Goal: Download file/media

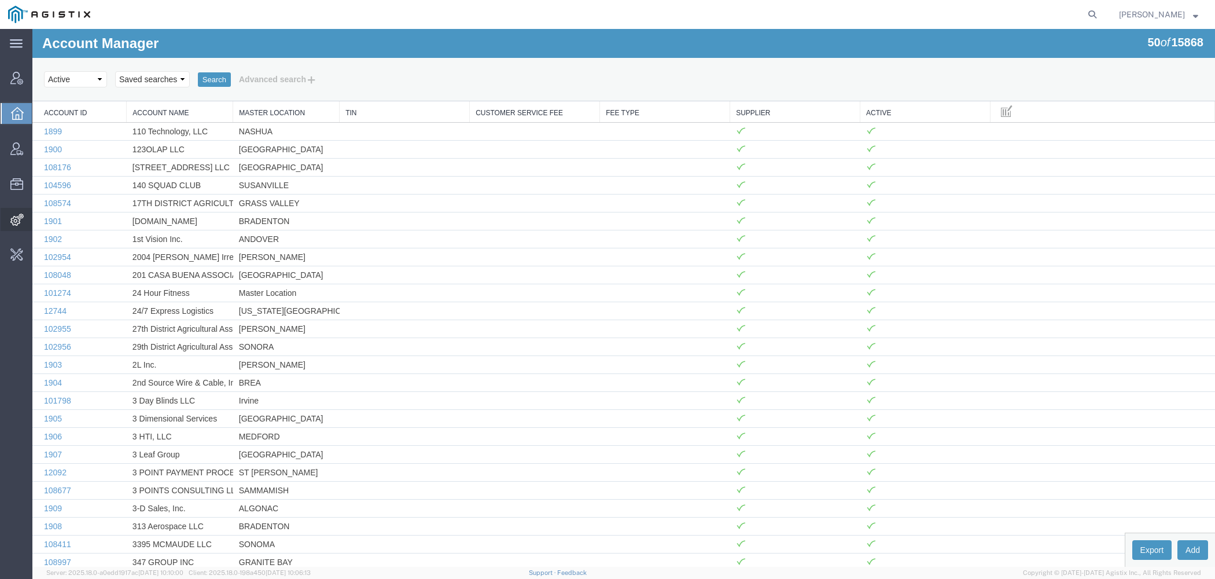
click at [17, 217] on icon at bounding box center [16, 219] width 13 height 12
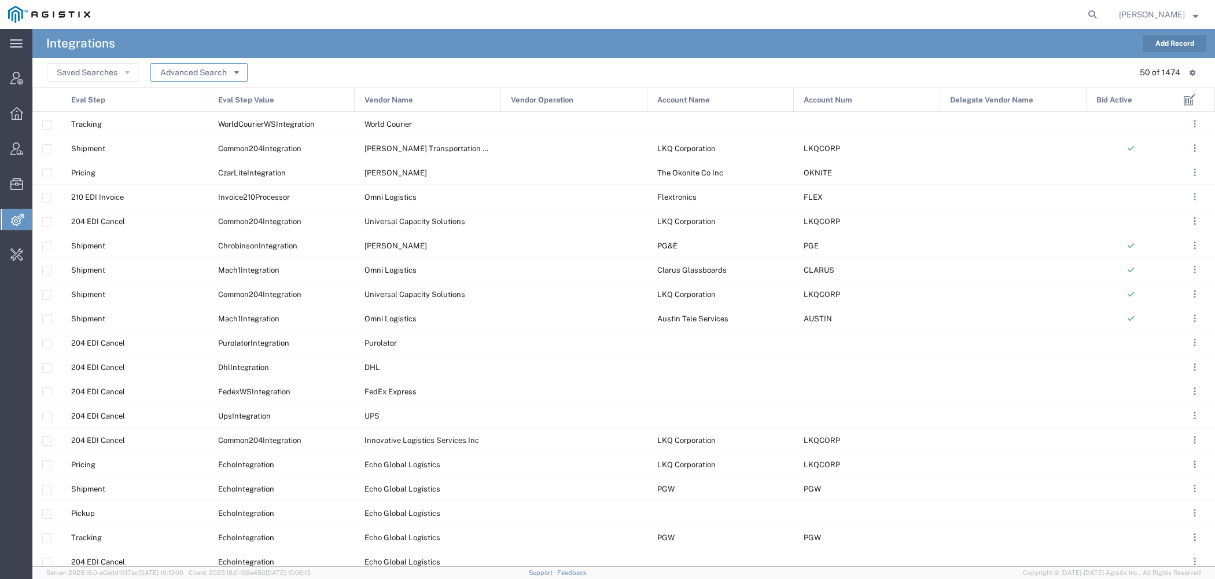
click at [211, 67] on button "Advanced Search" at bounding box center [198, 72] width 97 height 19
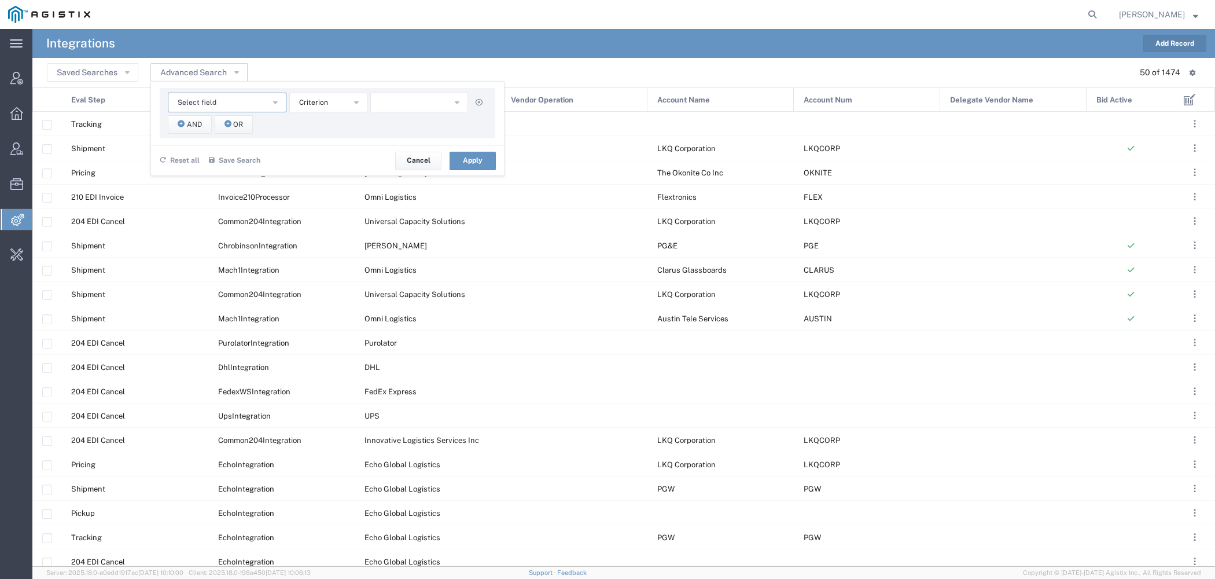
click at [202, 98] on span "Select field" at bounding box center [197, 102] width 39 height 11
click at [207, 142] on span "Account Num" at bounding box center [226, 139] width 116 height 15
click at [345, 104] on button "starts with" at bounding box center [328, 103] width 78 height 20
click at [338, 124] on span "contains" at bounding box center [328, 123] width 76 height 15
click at [430, 93] on input "text" at bounding box center [419, 103] width 98 height 20
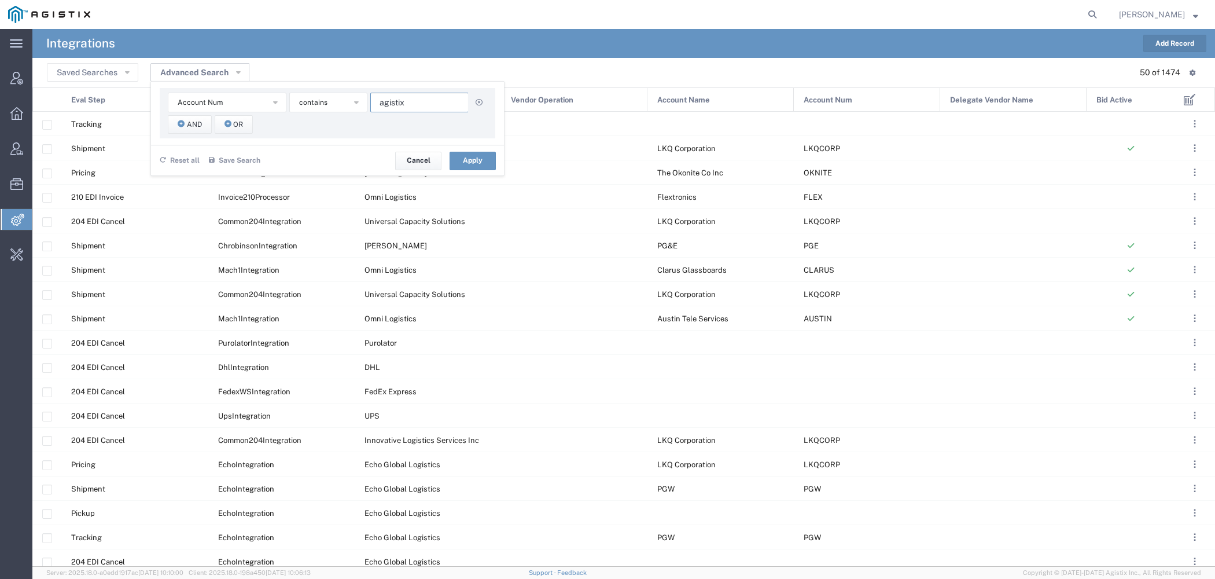
type input "agistix"
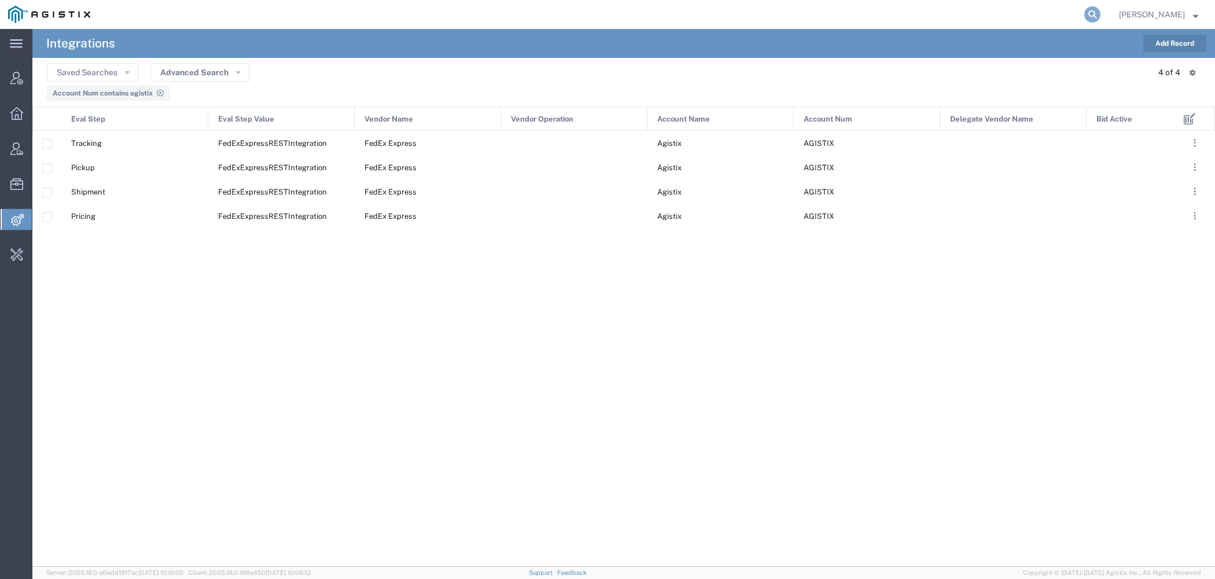
click at [1095, 13] on icon at bounding box center [1092, 14] width 16 height 16
type input "agistix"
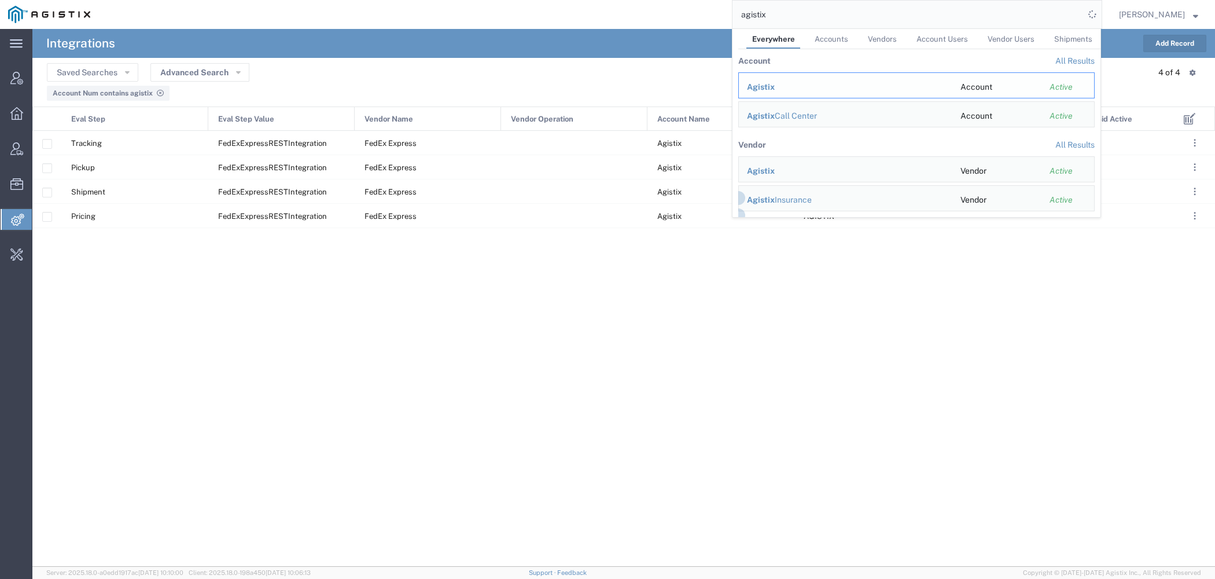
click at [772, 84] on span "Agistix" at bounding box center [761, 86] width 28 height 9
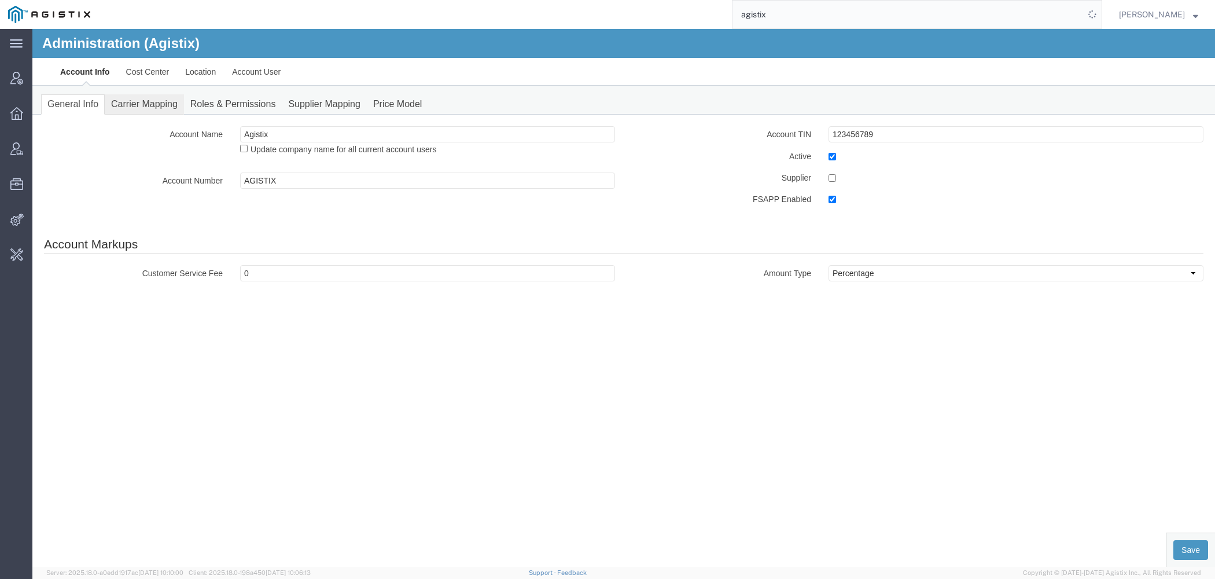
click at [138, 103] on link "Carrier Mapping" at bounding box center [144, 104] width 79 height 20
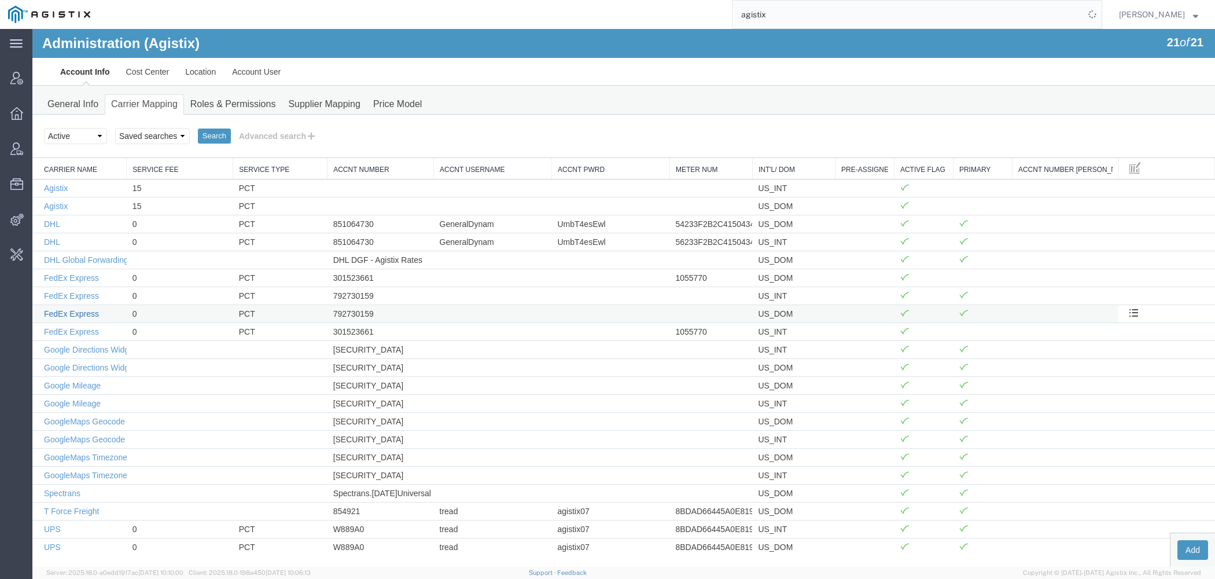
click at [81, 310] on link "FedEx Express" at bounding box center [71, 313] width 55 height 9
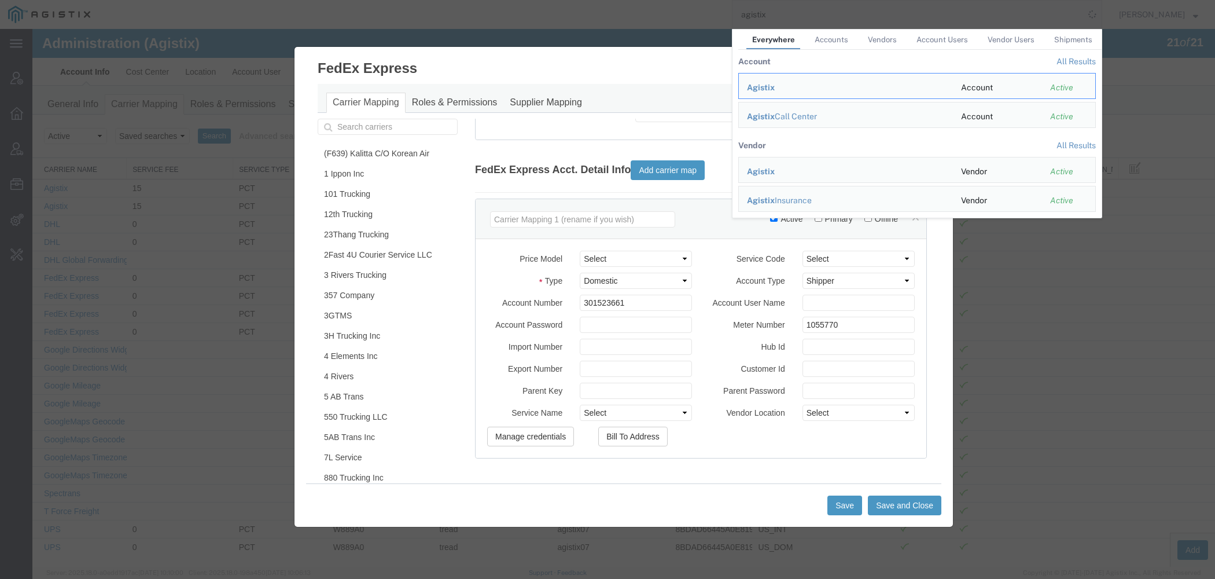
scroll to position [179, 0]
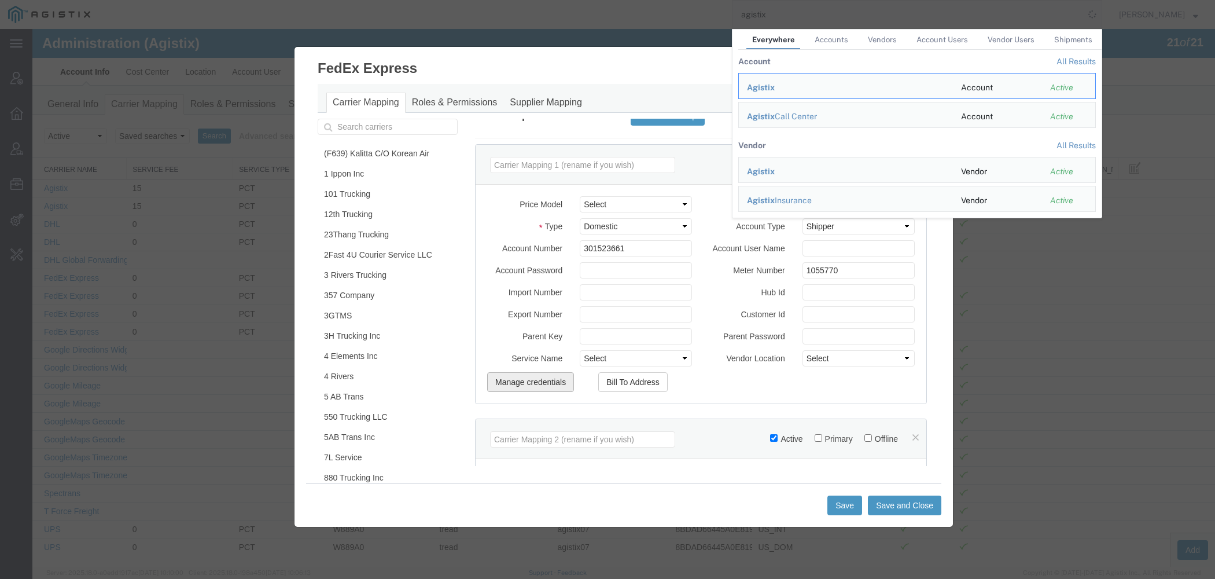
click at [551, 378] on button "Manage credentials" at bounding box center [530, 382] width 87 height 20
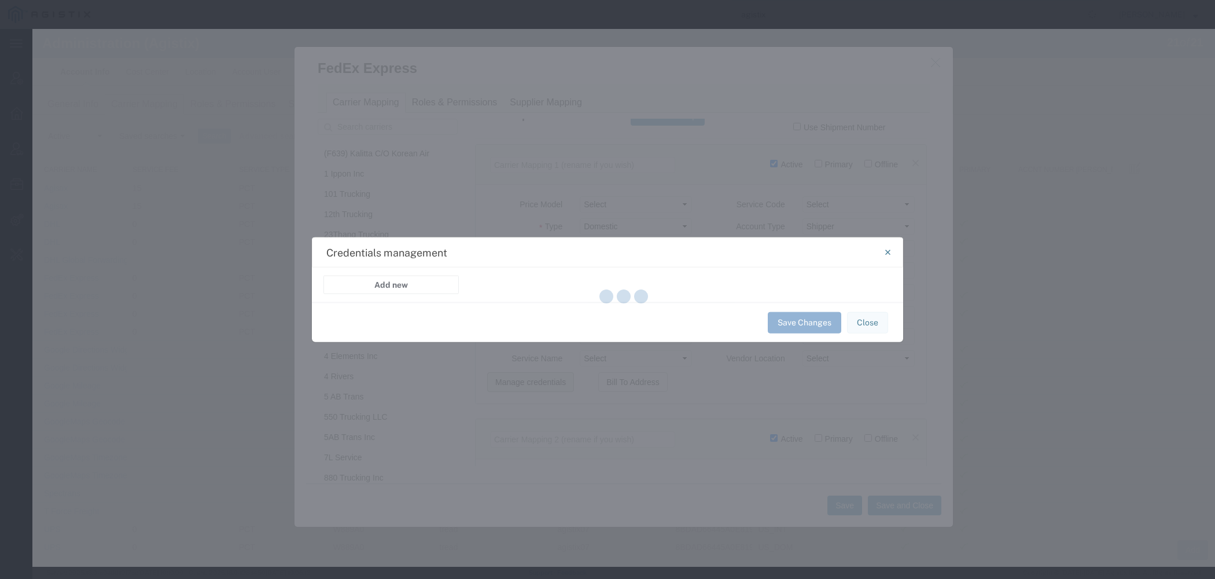
select select "TRACKING"
select select "FEDEX_EXPRESS_REST_INTEGRATION"
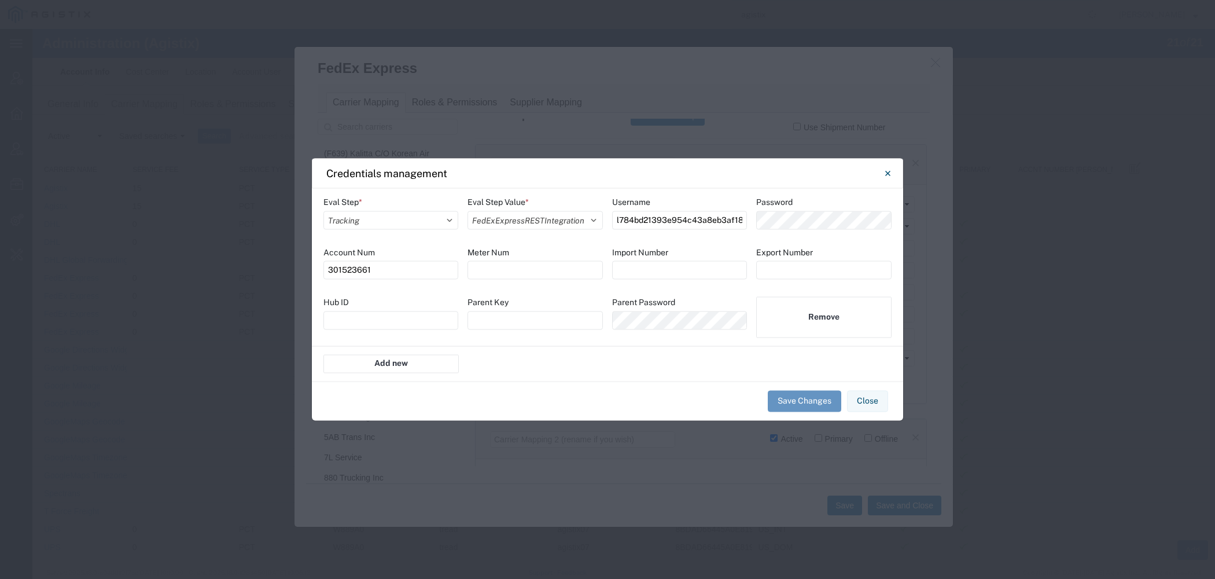
drag, startPoint x: 706, startPoint y: 6, endPoint x: 701, endPoint y: 164, distance: 157.5
click at [886, 176] on icon "Close" at bounding box center [887, 173] width 5 height 14
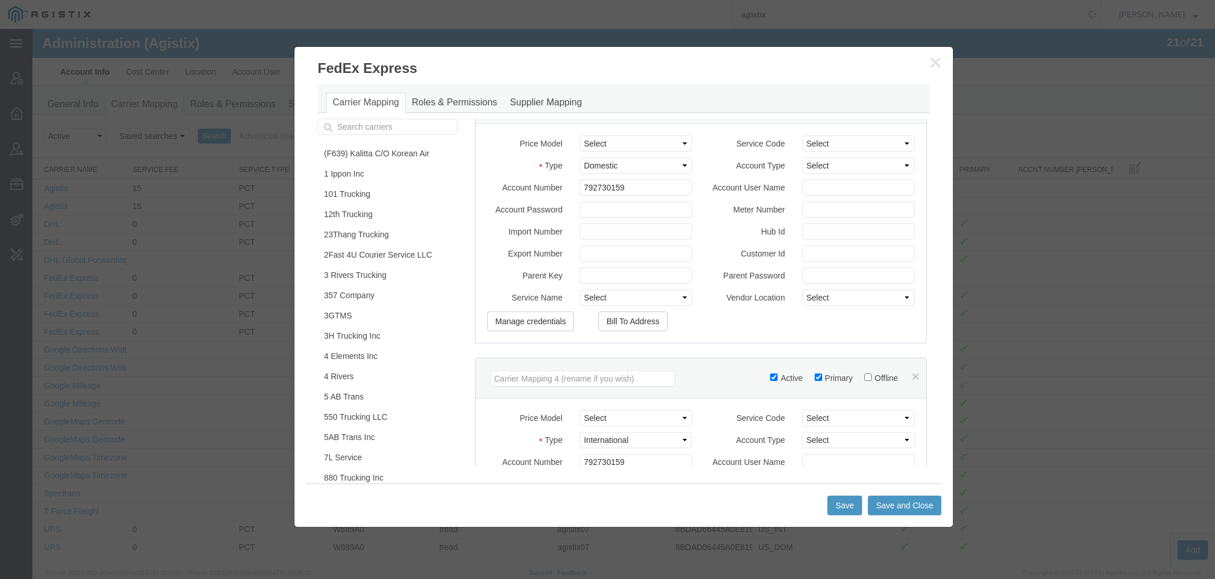
scroll to position [854, 0]
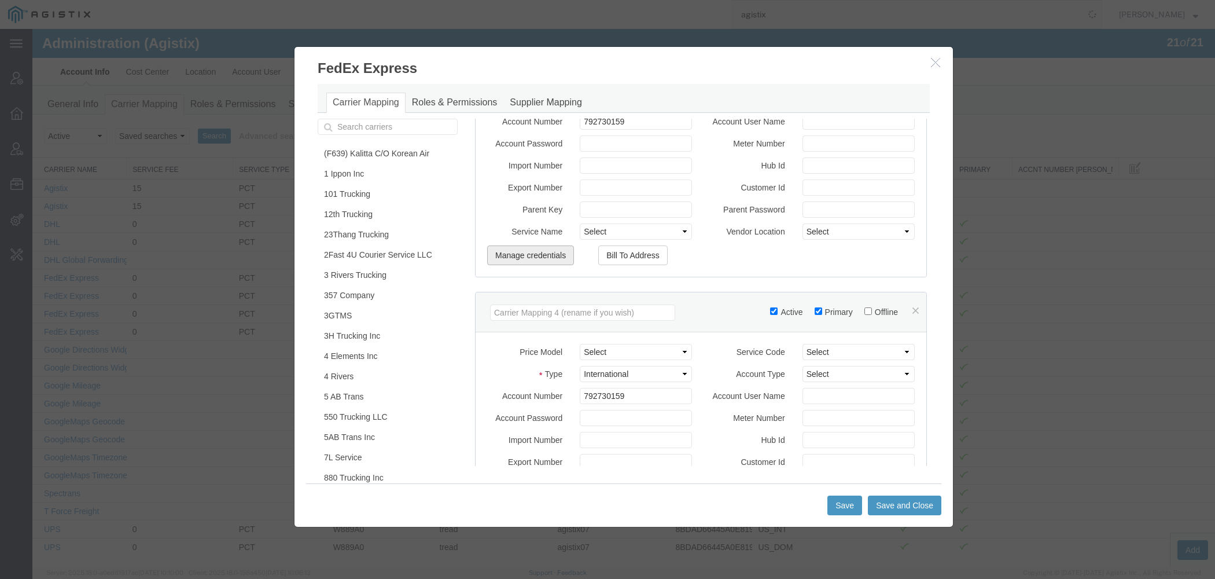
click at [523, 250] on button "Manage credentials" at bounding box center [530, 255] width 87 height 20
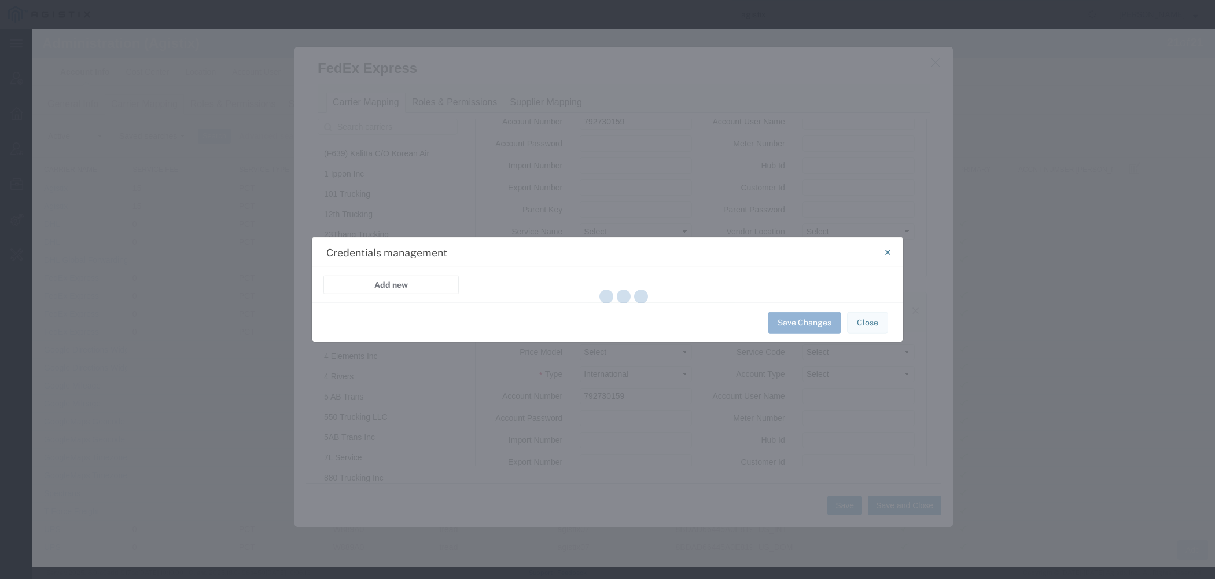
select select "PRICING"
select select "FEDEX_EXPRESS_REST_INTEGRATION"
select select "SHIPMENT"
select select "FEDEX_EXPRESS_REST_INTEGRATION"
select select "TRACKING"
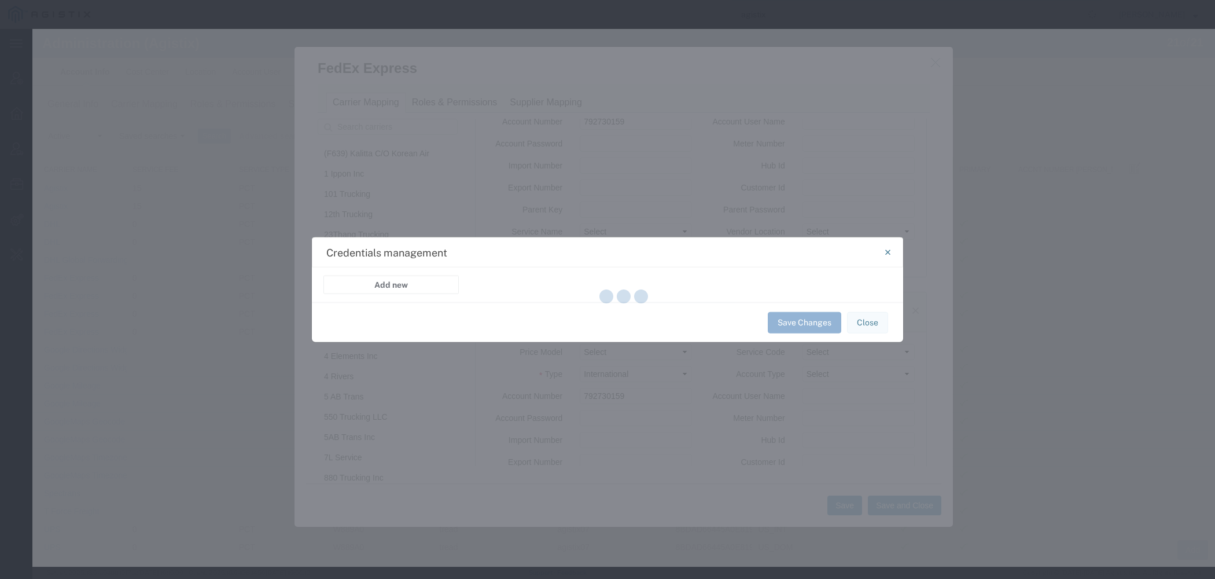
select select "FEDEX_EXPRESS_REST_INTEGRATION"
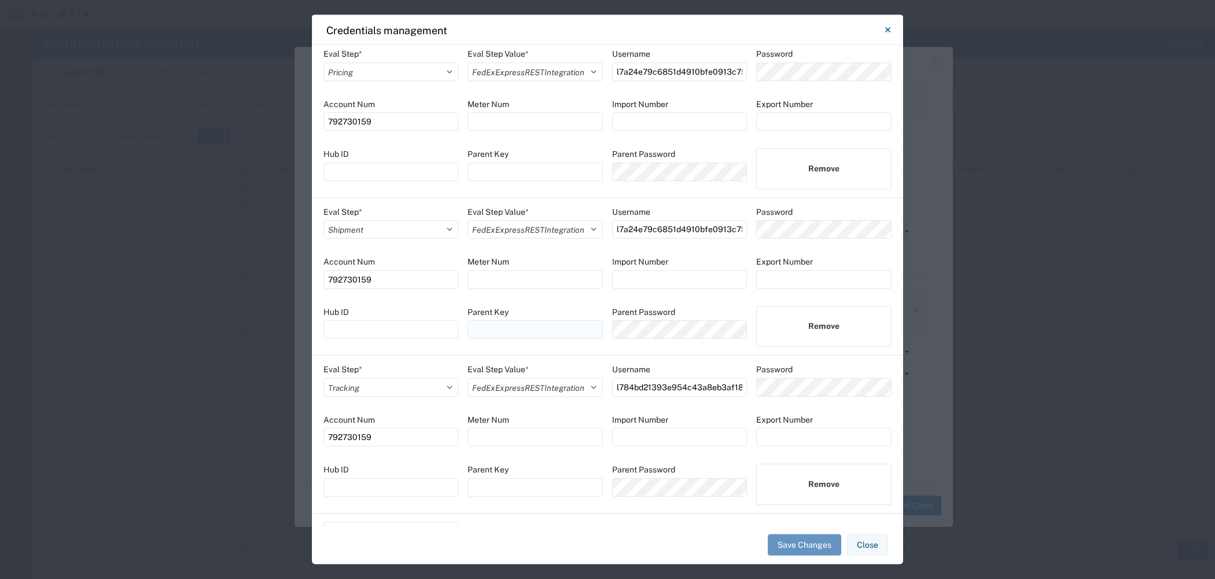
scroll to position [0, 0]
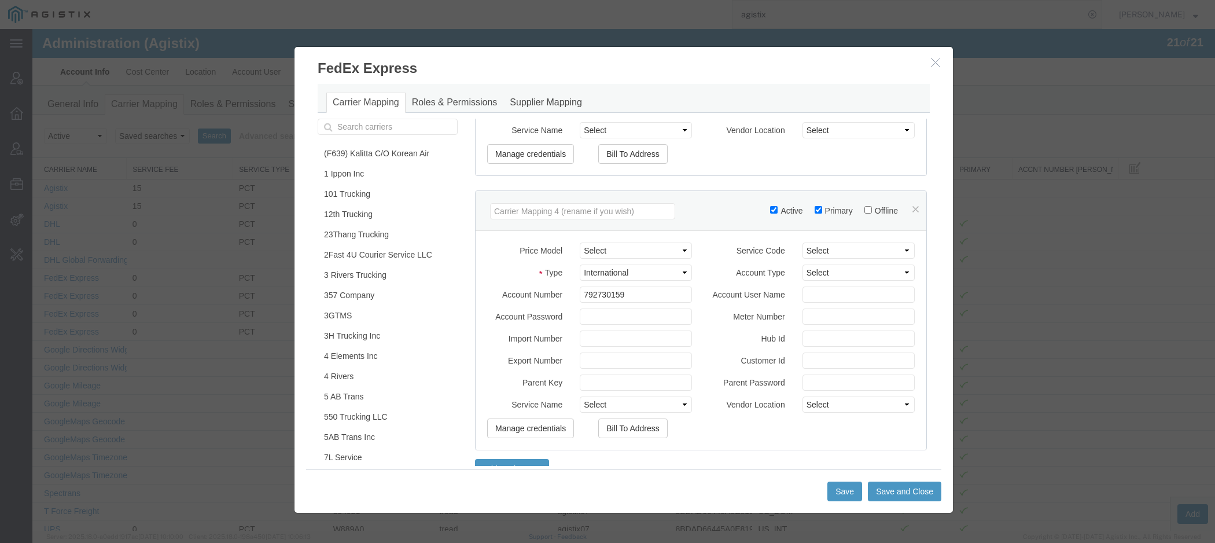
scroll to position [980, 0]
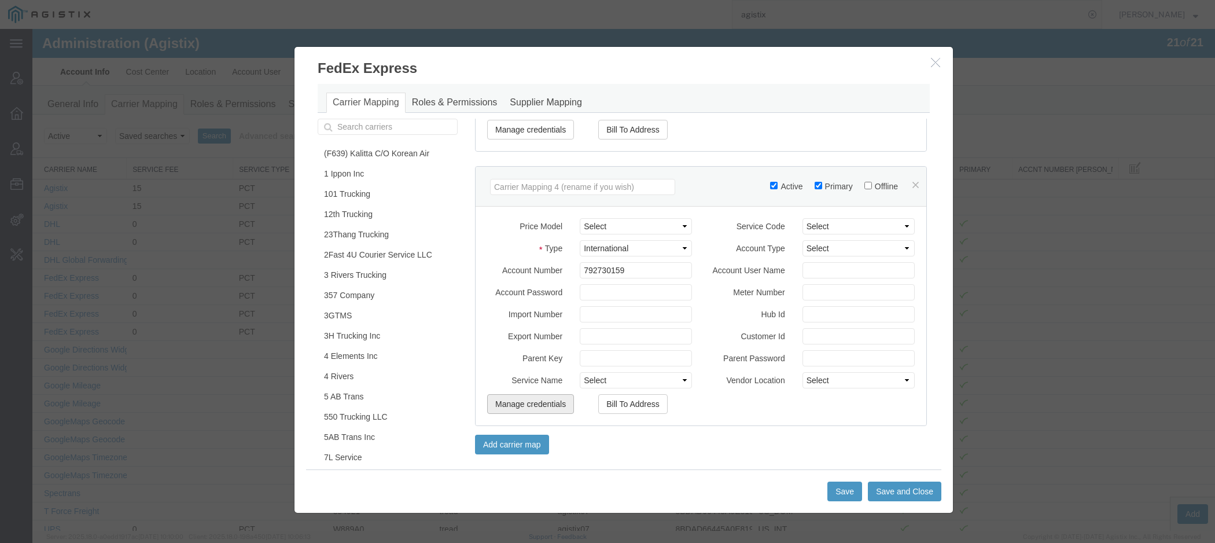
click at [539, 404] on button "Manage credentials" at bounding box center [530, 404] width 87 height 20
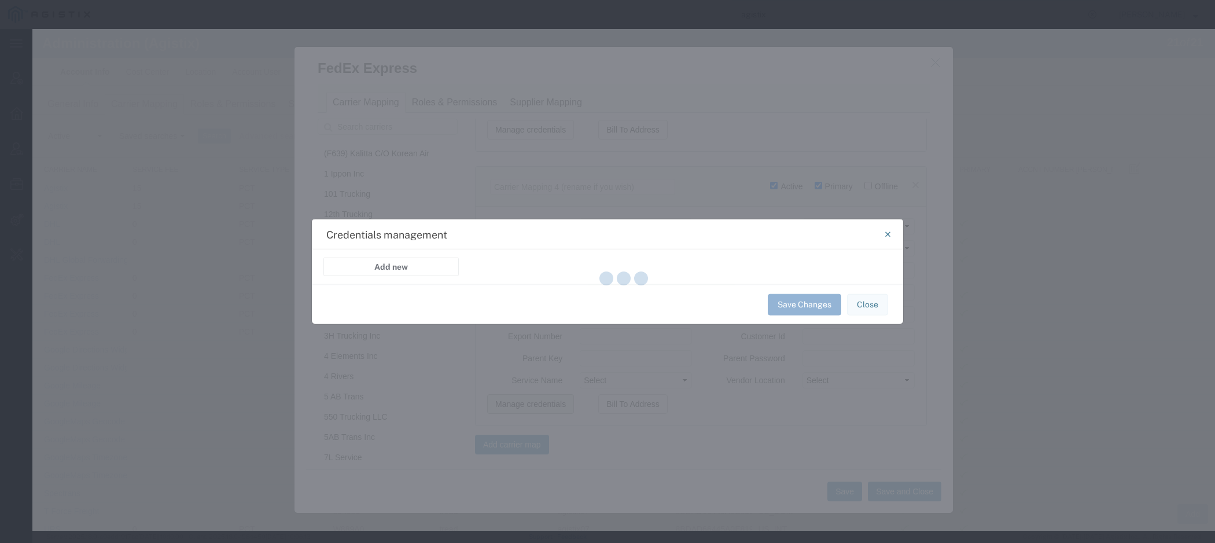
select select "PRICING"
select select "FEDEX_EXPRESS_REST_INTEGRATION"
select select "SHIPMENT"
select select "FEDEX_EXPRESS_REST_INTEGRATION"
select select "TRACKING"
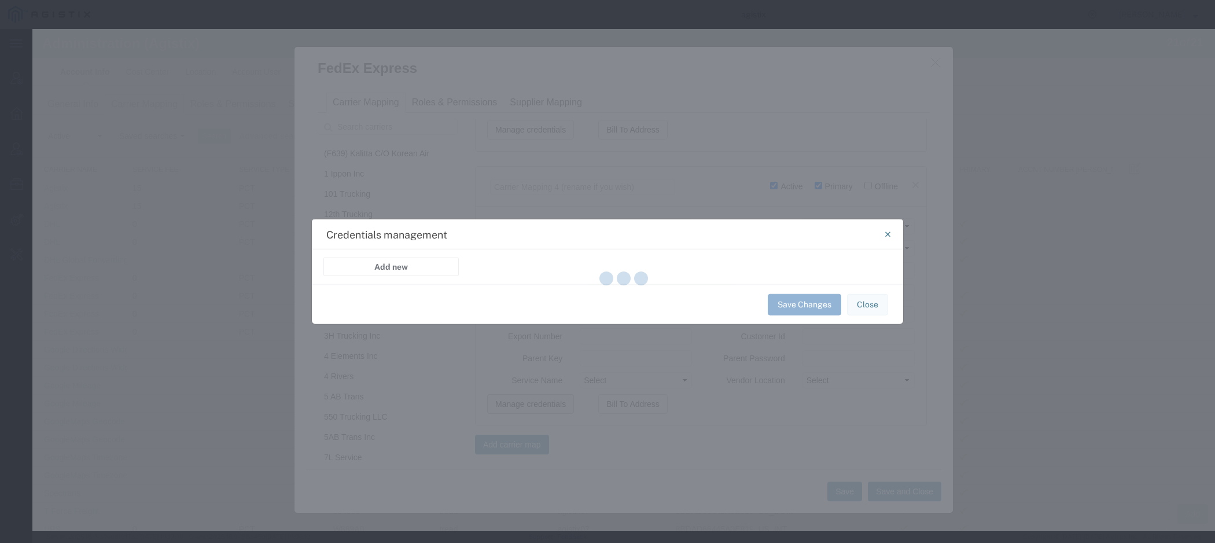
select select "FEDEX_EXPRESS_REST_INTEGRATION"
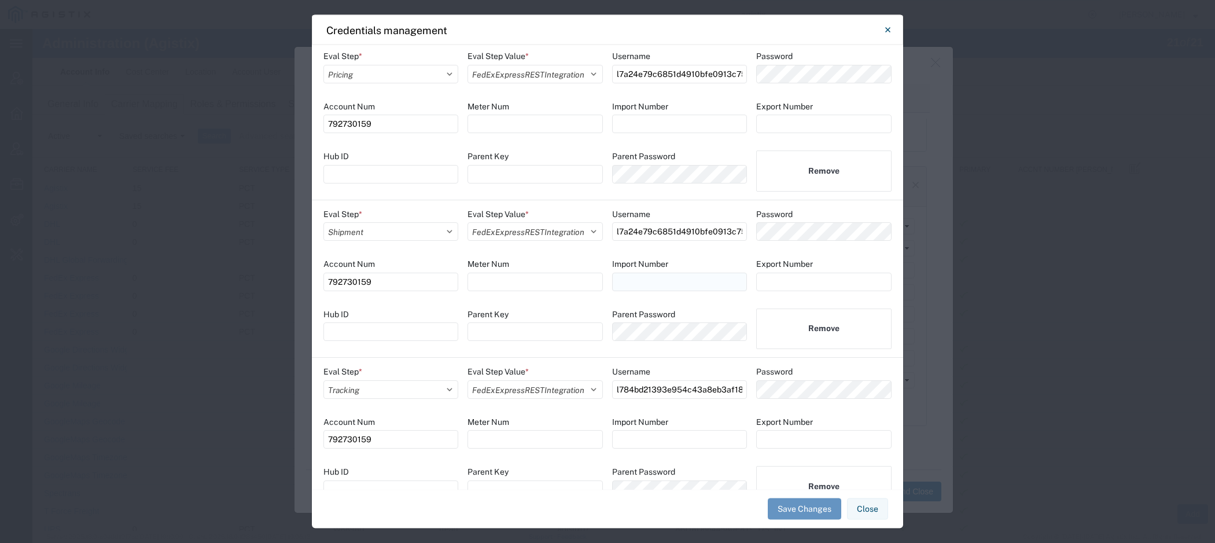
scroll to position [0, 0]
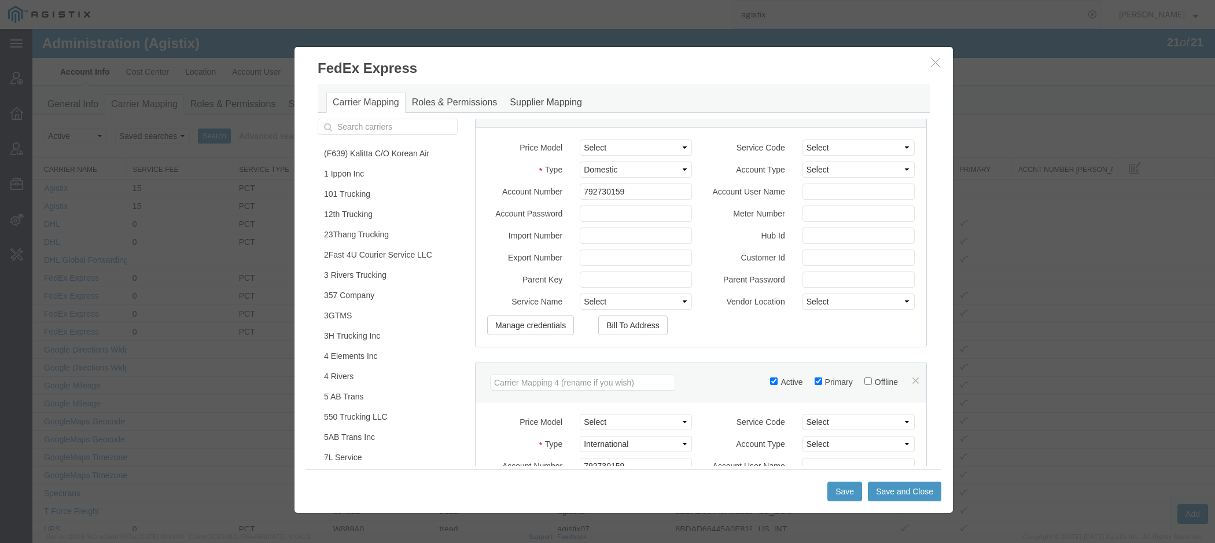
scroll to position [753, 0]
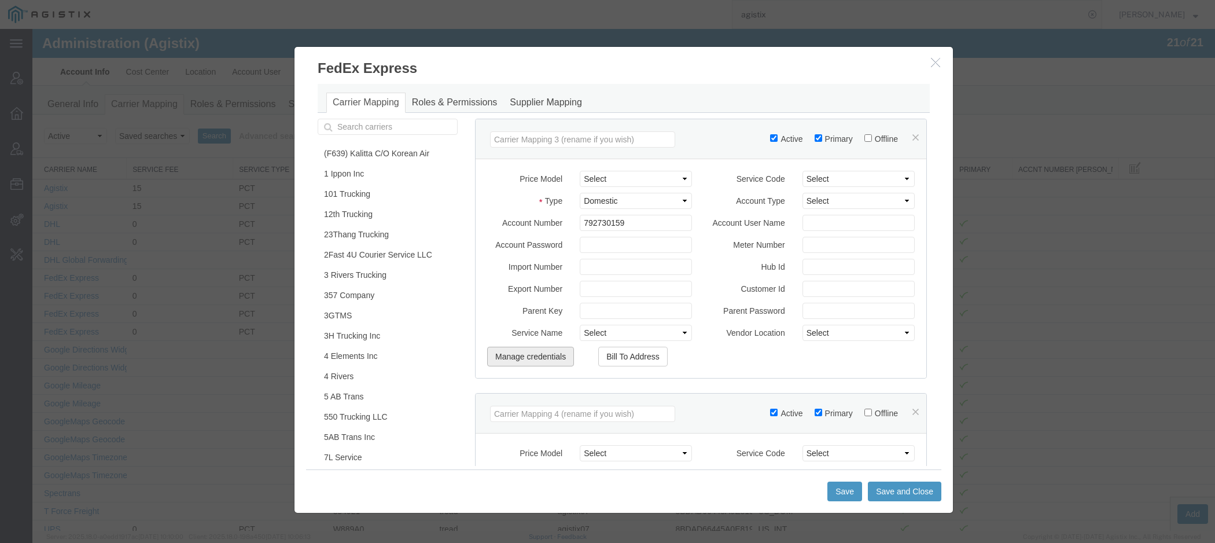
click at [540, 360] on button "Manage credentials" at bounding box center [530, 357] width 87 height 20
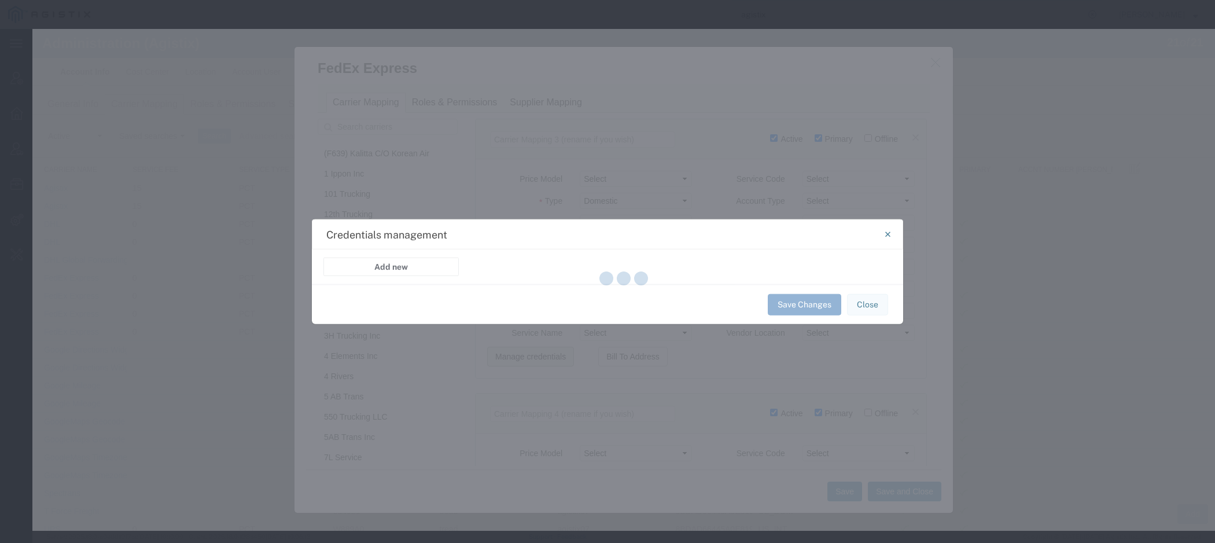
select select "PRICING"
select select "FEDEX_EXPRESS_REST_INTEGRATION"
select select "SHIPMENT"
select select "FEDEX_EXPRESS_REST_INTEGRATION"
select select "TRACKING"
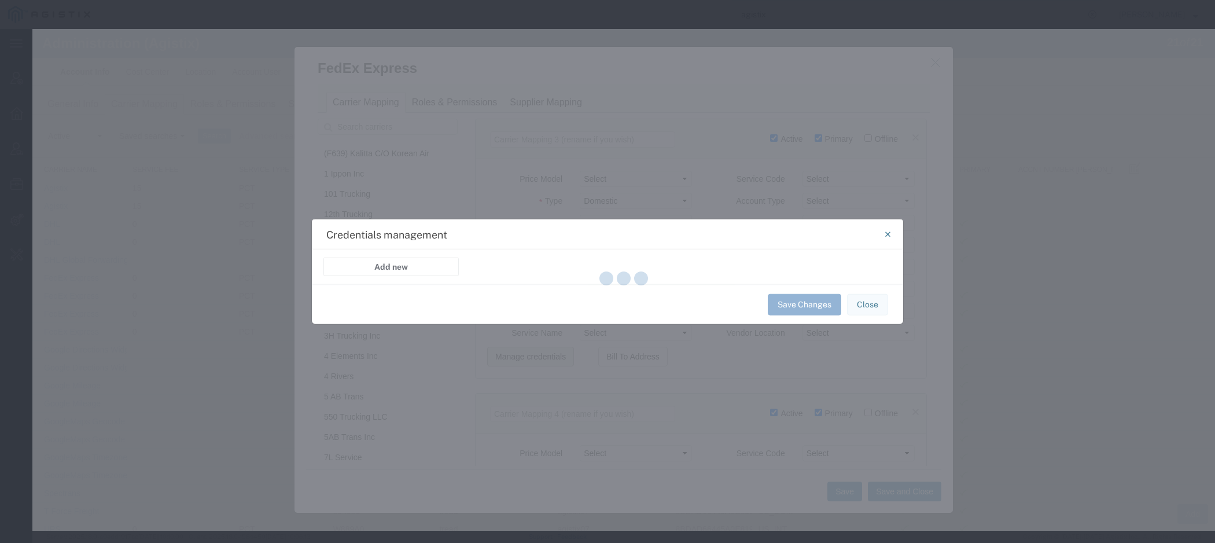
select select "FEDEX_EXPRESS_REST_INTEGRATION"
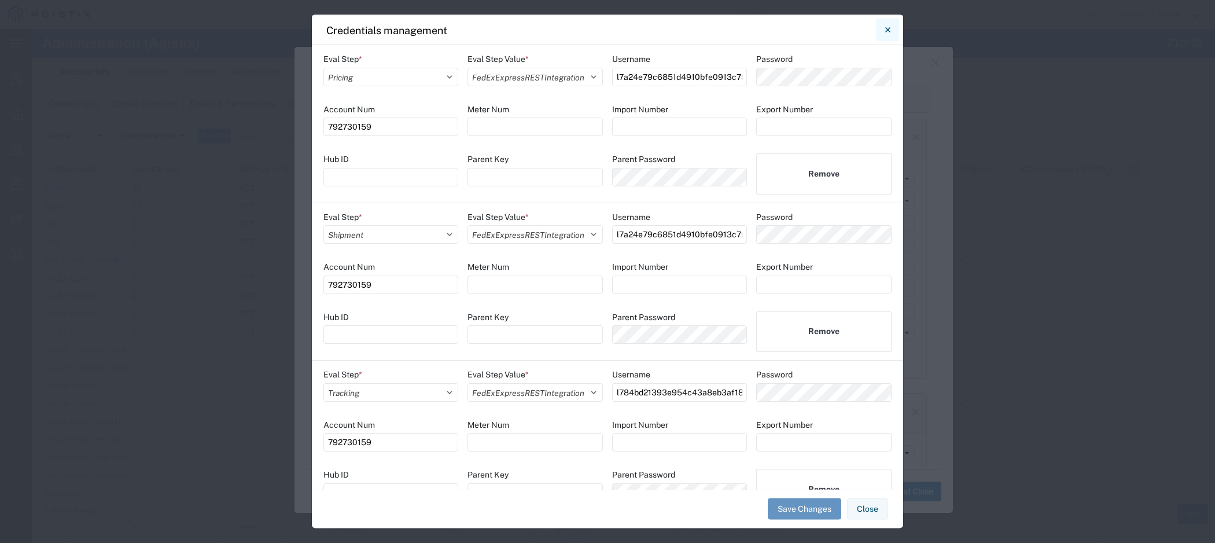
drag, startPoint x: 885, startPoint y: 32, endPoint x: 853, endPoint y: 3, distance: 43.0
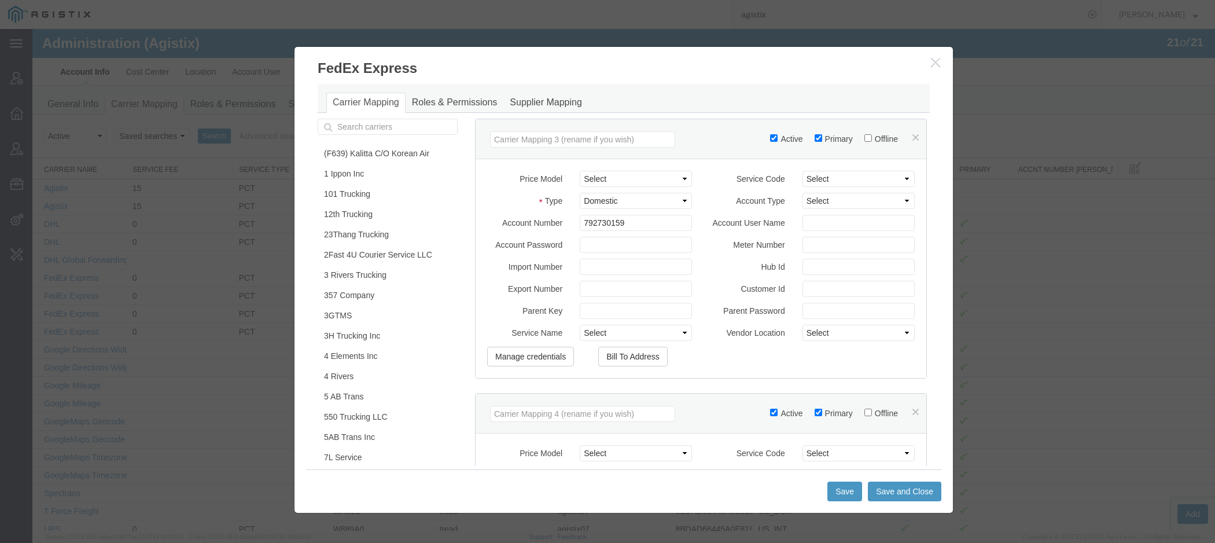
scroll to position [720, 0]
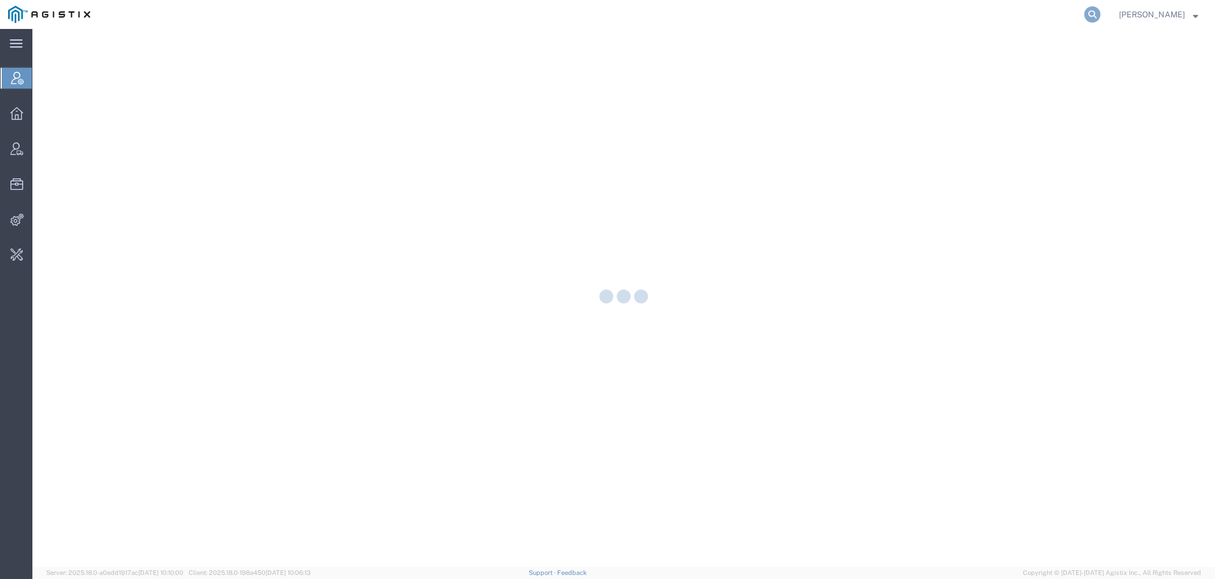
click at [1094, 12] on icon at bounding box center [1092, 14] width 16 height 16
paste input "56721628"
type input "56721628"
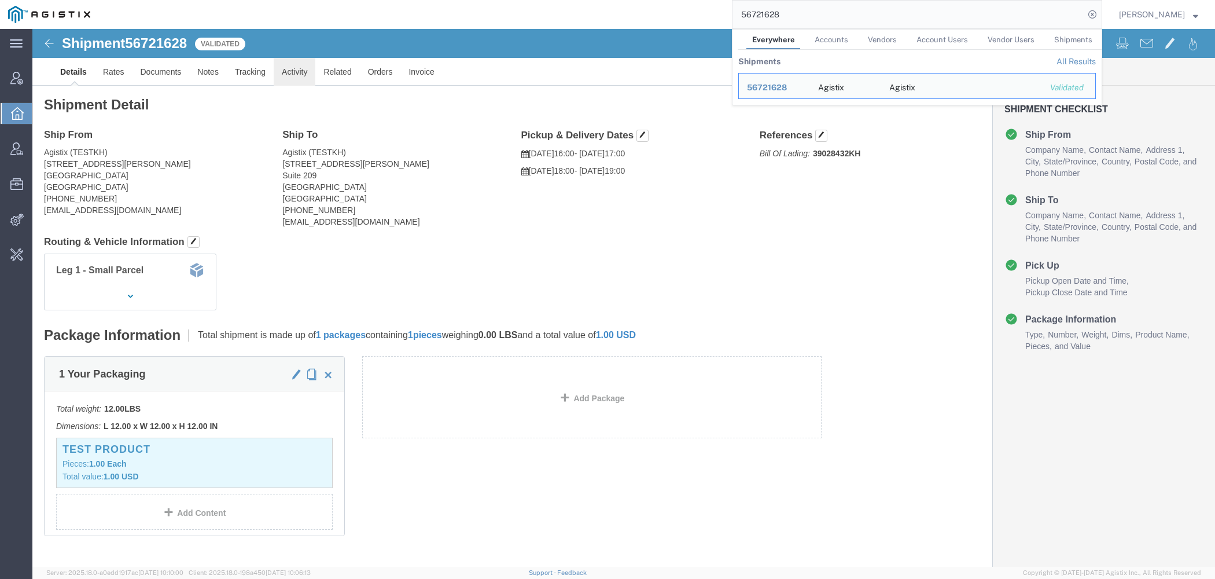
click link "Activity"
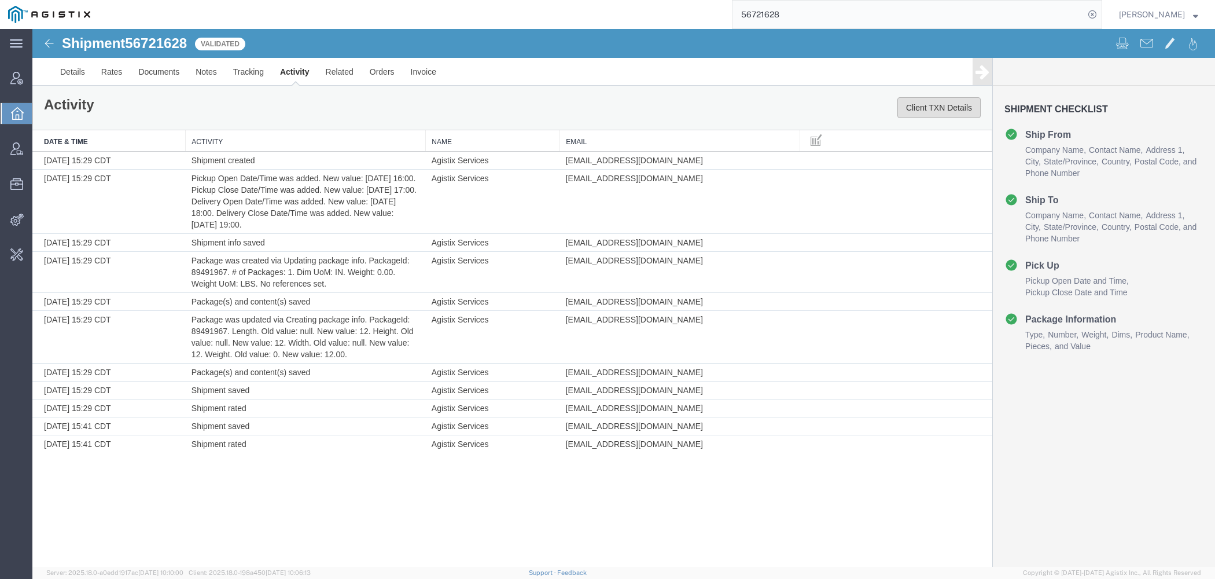
click at [931, 112] on button "Client TXN Details" at bounding box center [938, 107] width 83 height 21
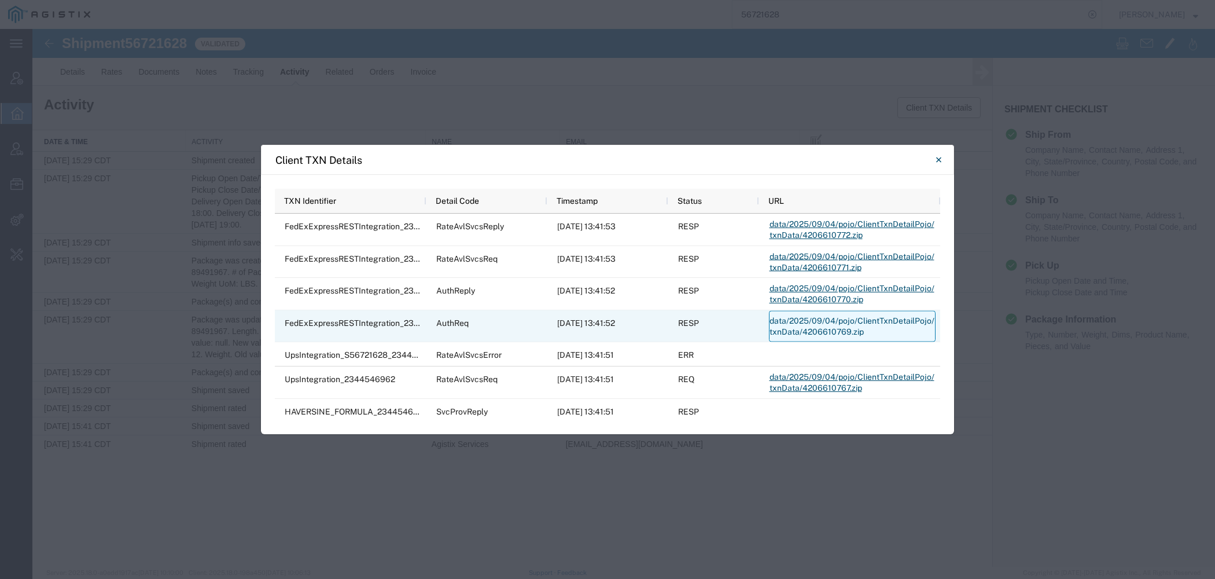
click at [786, 324] on link "data/2025/09/04/pojo/ClientTxnDetailPojo/txnData/4206610769.zip" at bounding box center [852, 326] width 167 height 31
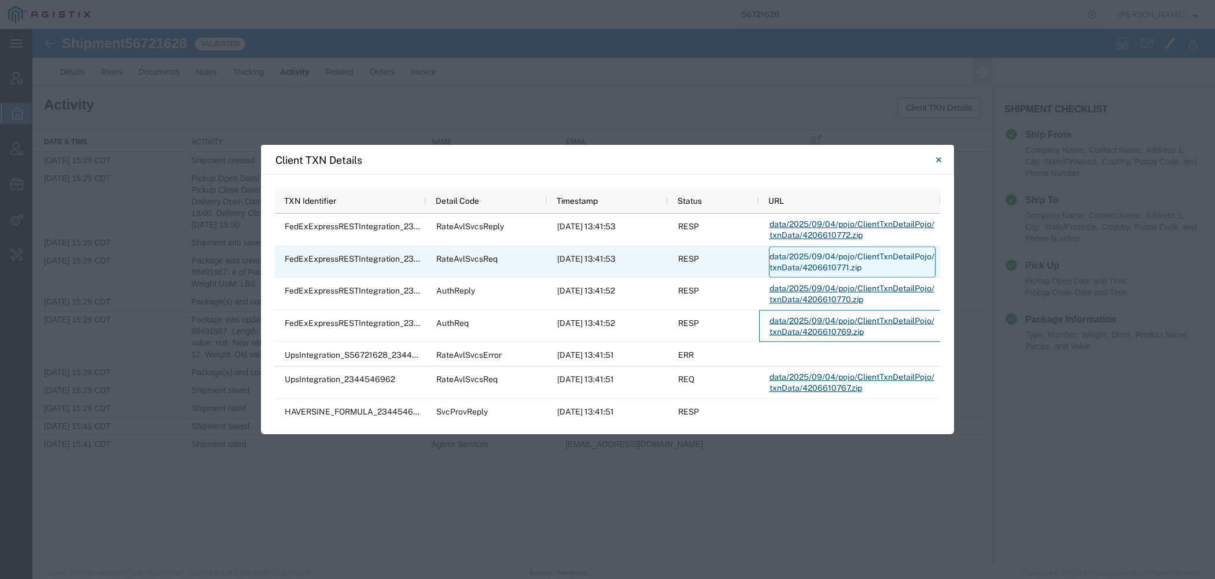
click at [789, 251] on link "data/2025/09/04/pojo/ClientTxnDetailPojo/txnData/4206610771.zip" at bounding box center [852, 261] width 167 height 31
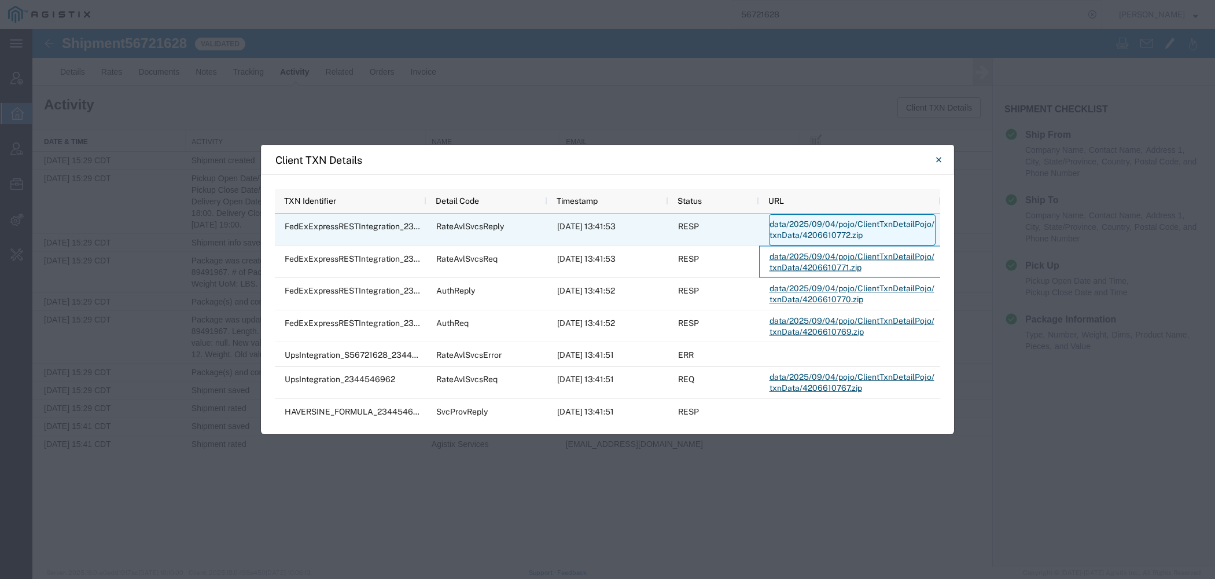
click at [772, 227] on link "data/2025/09/04/pojo/ClientTxnDetailPojo/txnData/4206610772.zip" at bounding box center [852, 229] width 167 height 31
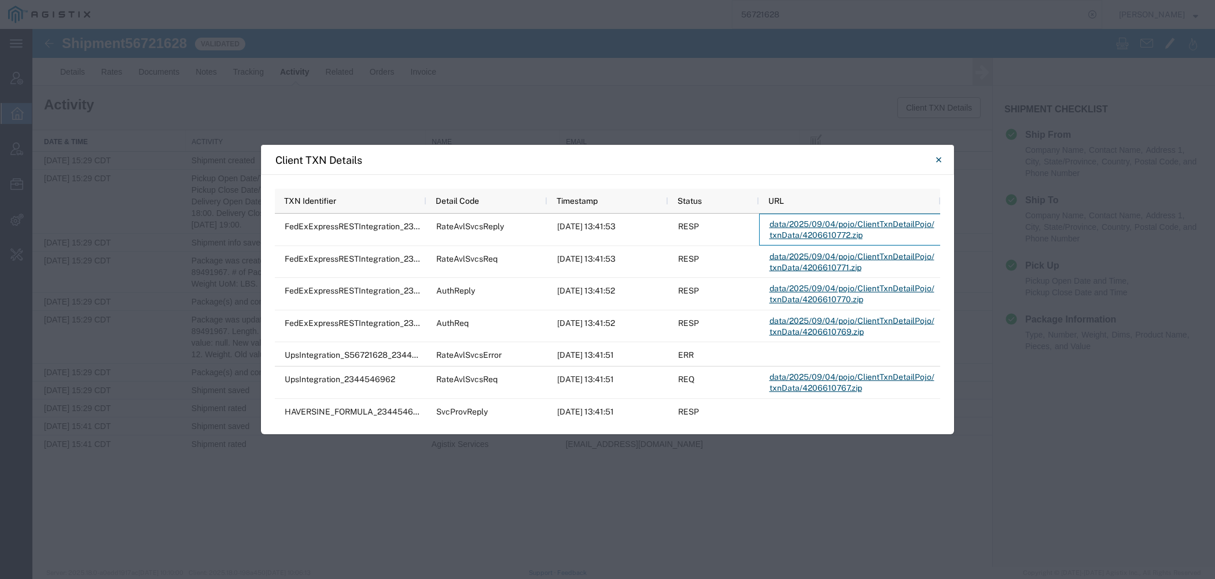
click at [924, 157] on div "Client TXN Details" at bounding box center [607, 160] width 693 height 30
click at [938, 161] on icon "Close" at bounding box center [938, 160] width 5 height 14
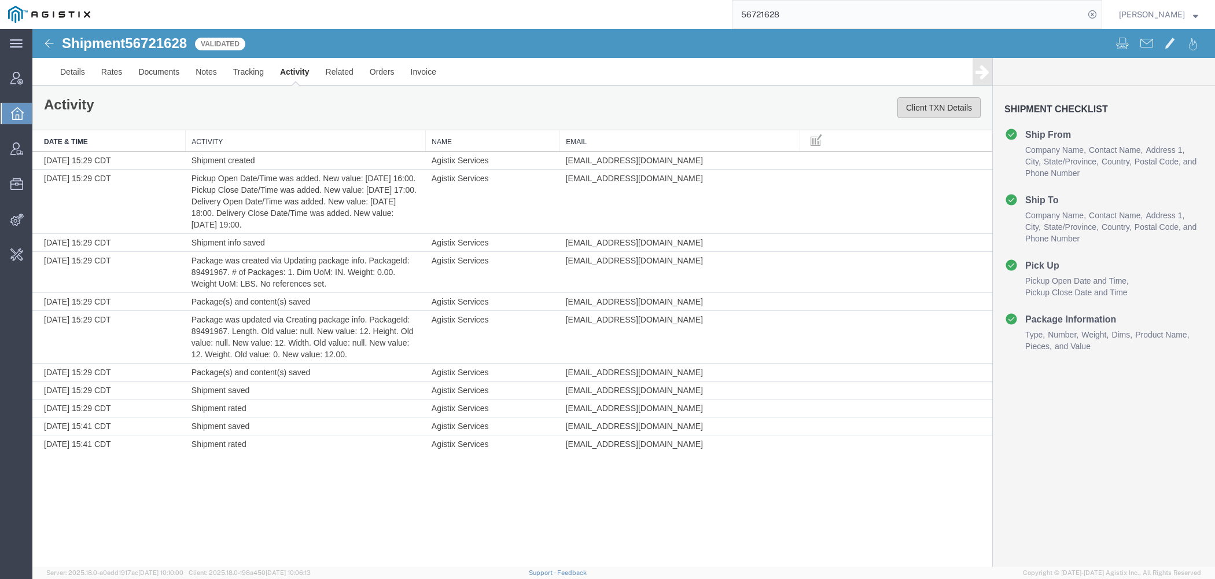
click at [924, 102] on button "Client TXN Details" at bounding box center [938, 107] width 83 height 21
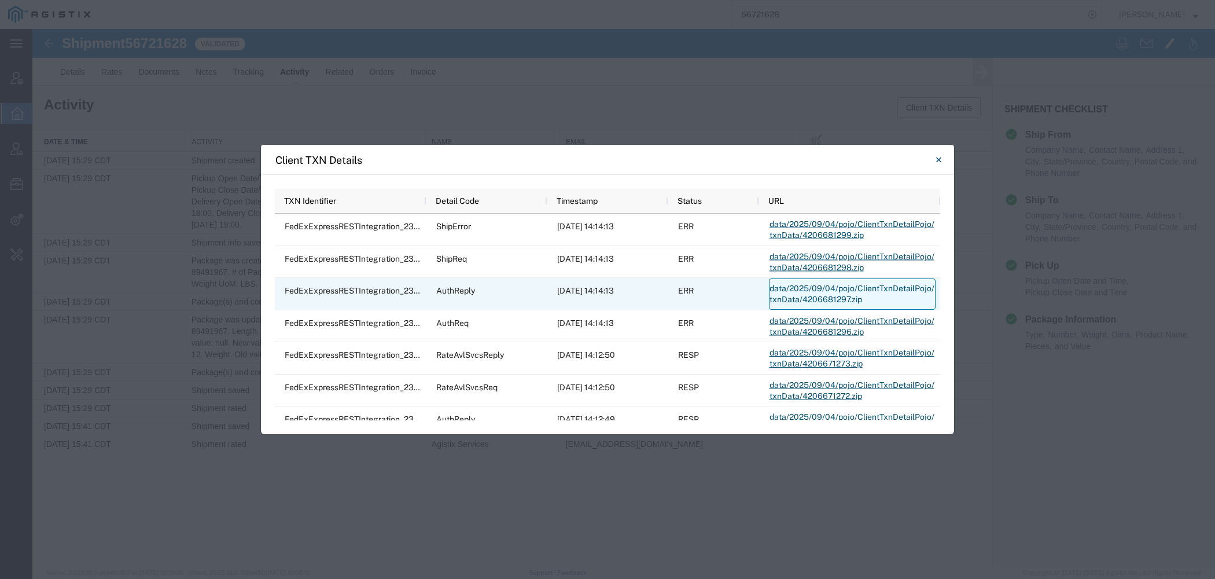
click at [775, 290] on link "data/2025/09/04/pojo/ClientTxnDetailPojo/txnData/4206681297.zip" at bounding box center [852, 293] width 167 height 31
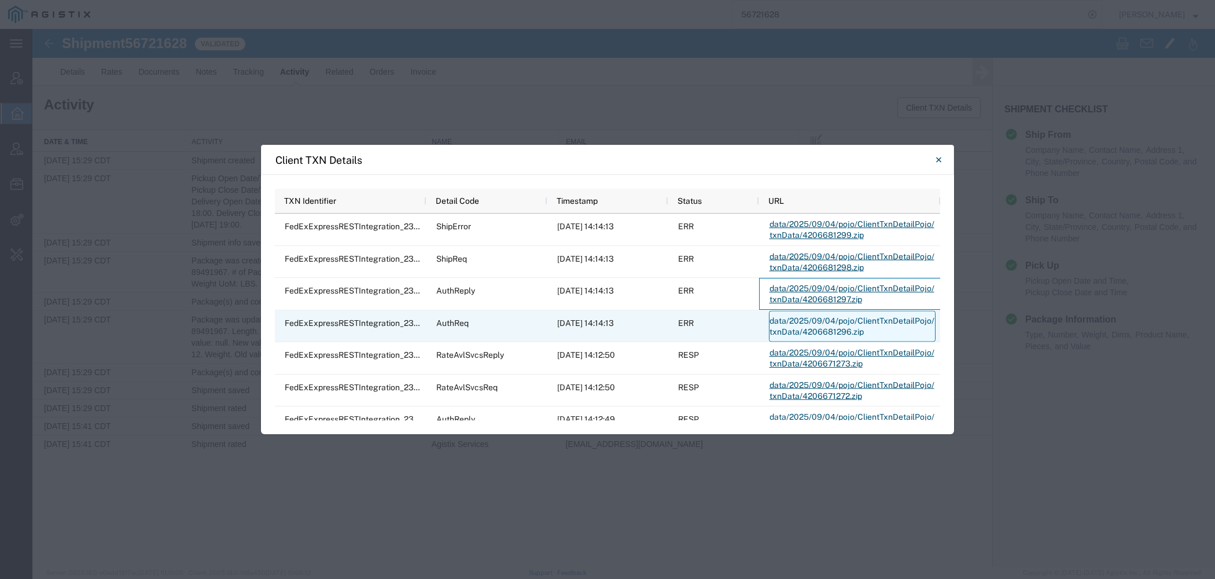
click at [800, 323] on link "data/2025/09/04/pojo/ClientTxnDetailPojo/txnData/4206681296.zip" at bounding box center [852, 326] width 167 height 31
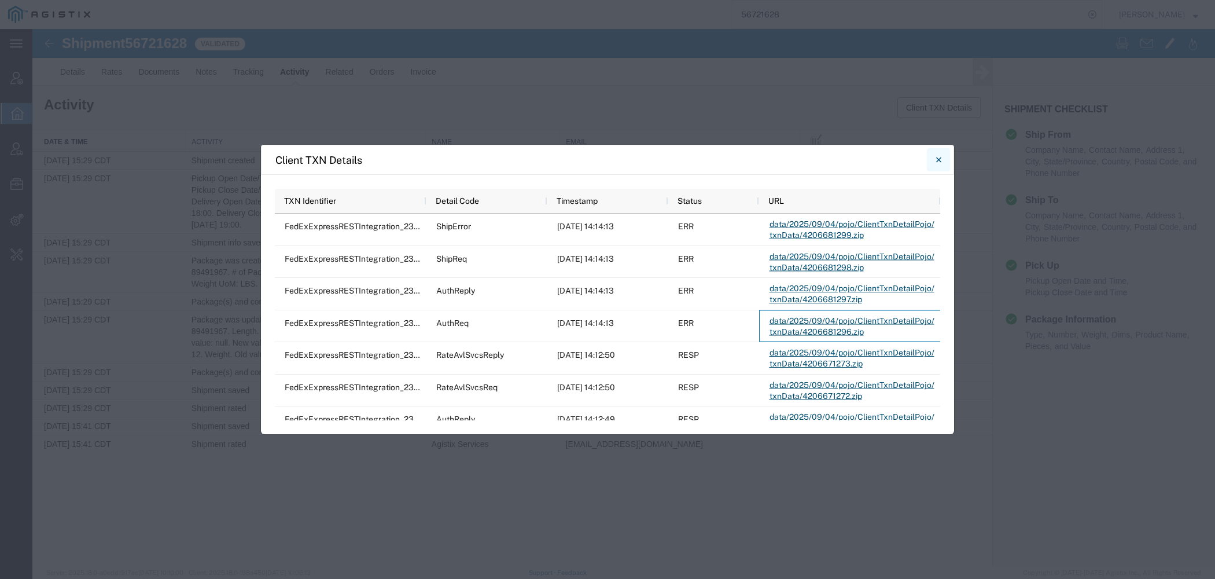
click at [944, 160] on button "Close" at bounding box center [938, 159] width 23 height 23
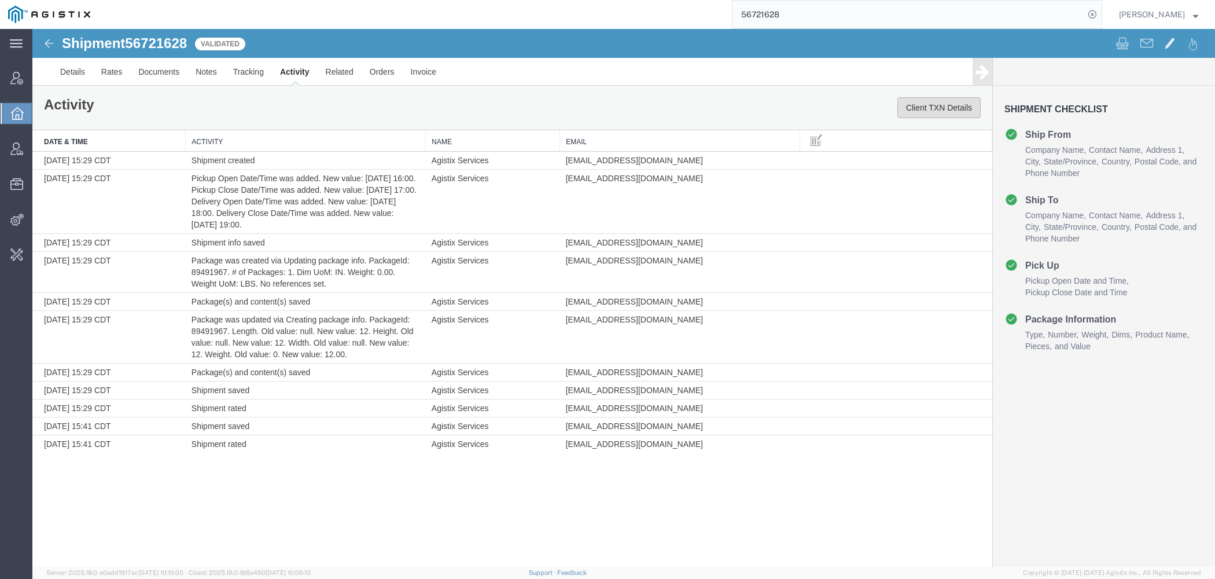
click at [937, 106] on button "Client TXN Details" at bounding box center [938, 107] width 83 height 21
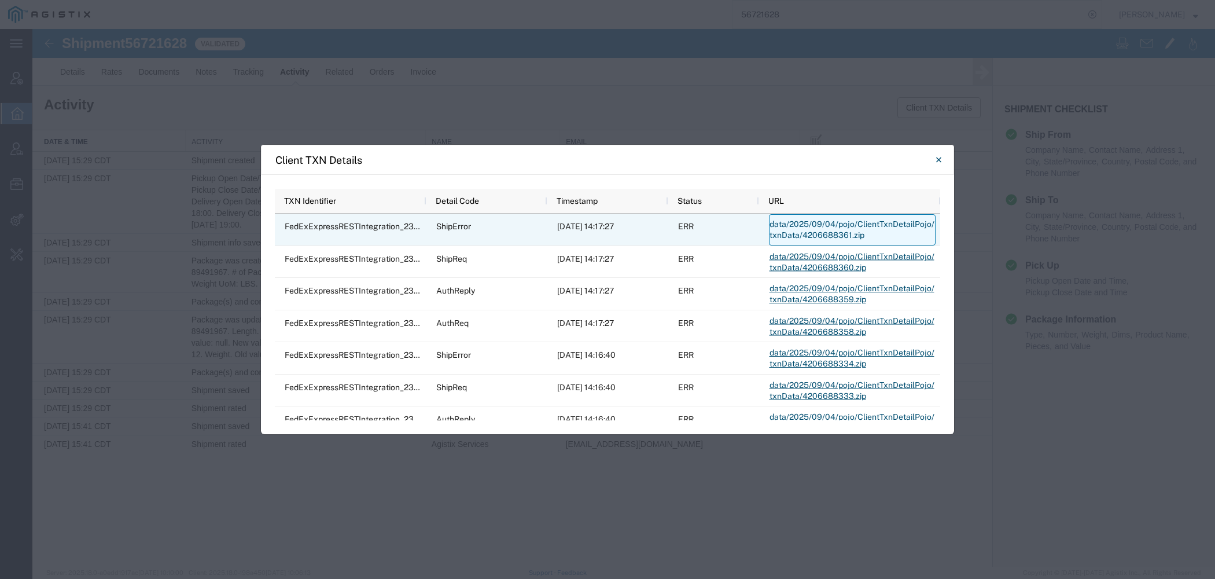
click at [846, 226] on link "data/2025/09/04/pojo/ClientTxnDetailPojo/txnData/4206688361.zip" at bounding box center [852, 229] width 167 height 31
